Goal: Navigation & Orientation: Find specific page/section

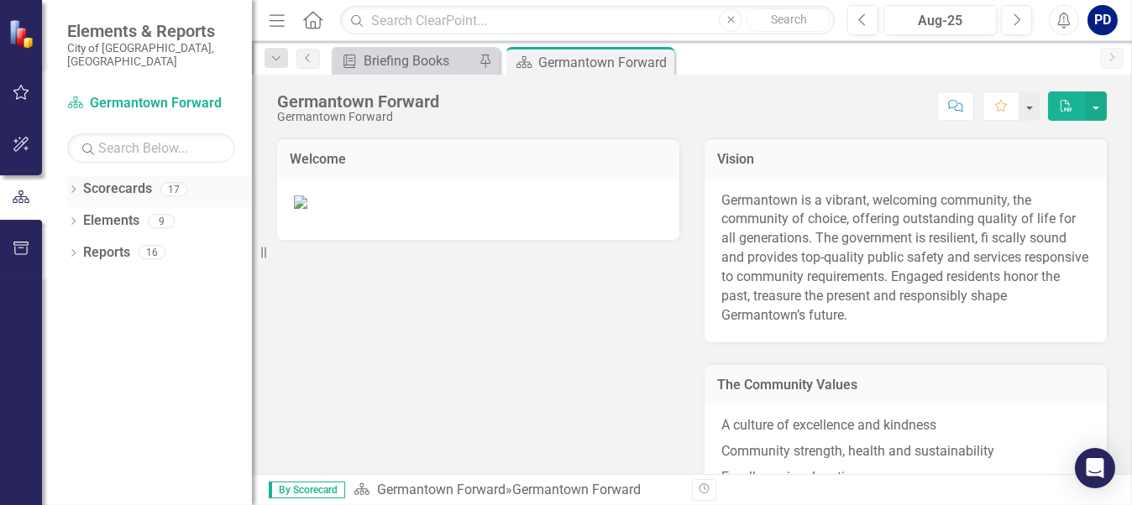
click at [73, 186] on icon at bounding box center [73, 190] width 4 height 8
